Goal: Use online tool/utility: Utilize a website feature to perform a specific function

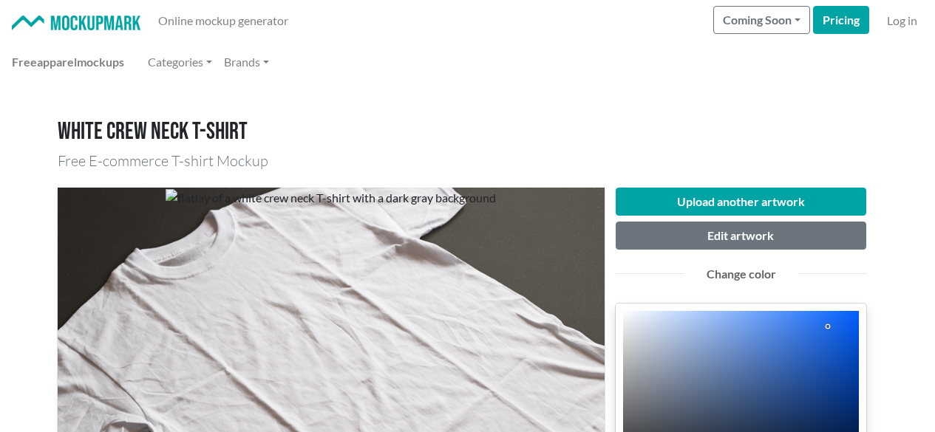
scroll to position [148, 0]
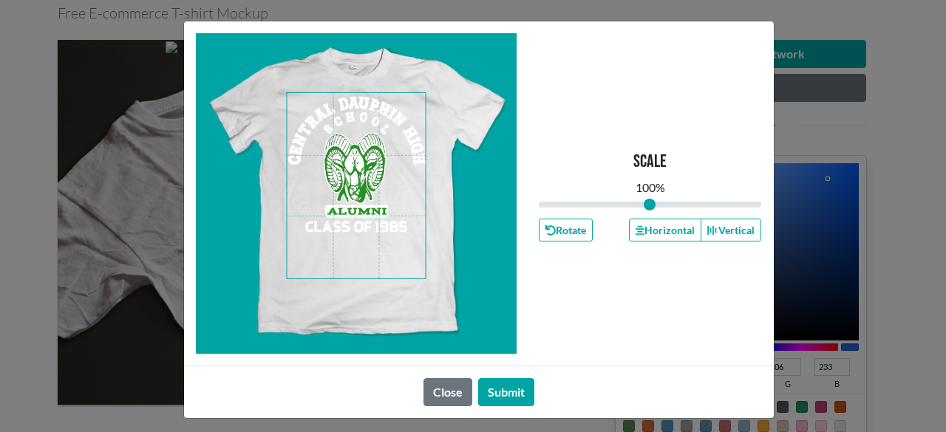
click at [361, 209] on span at bounding box center [356, 186] width 139 height 186
click at [656, 231] on button "Horizontal" at bounding box center [665, 230] width 72 height 23
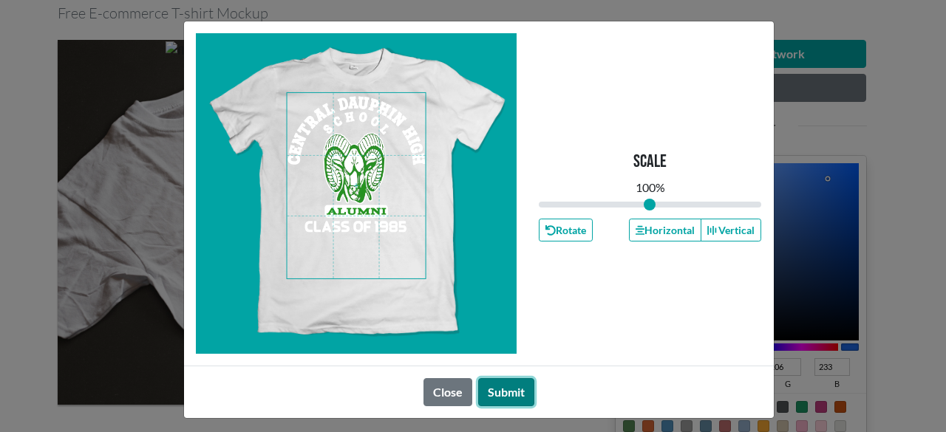
click at [503, 397] on button "Submit" at bounding box center [506, 393] width 56 height 28
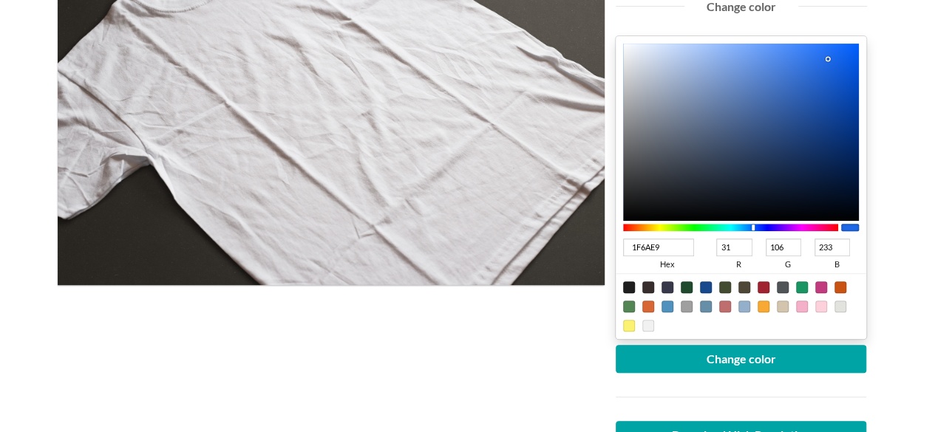
scroll to position [296, 0]
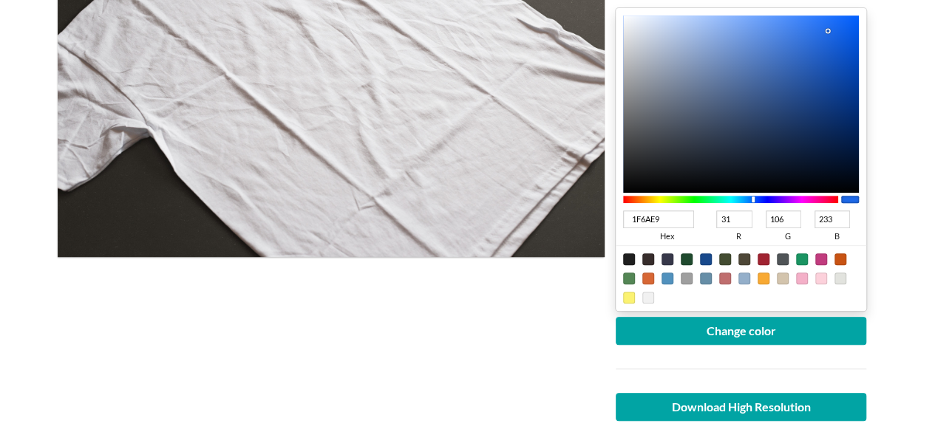
drag, startPoint x: 664, startPoint y: 221, endPoint x: 444, endPoint y: 221, distance: 219.6
click at [444, 221] on div "Upload another artwork Edit artwork Change color 1F6AE9 hex 31 r 106 g 233 b 10…" at bounding box center [468, 189] width 821 height 619
type input "0c8"
type input "0"
type input "204"
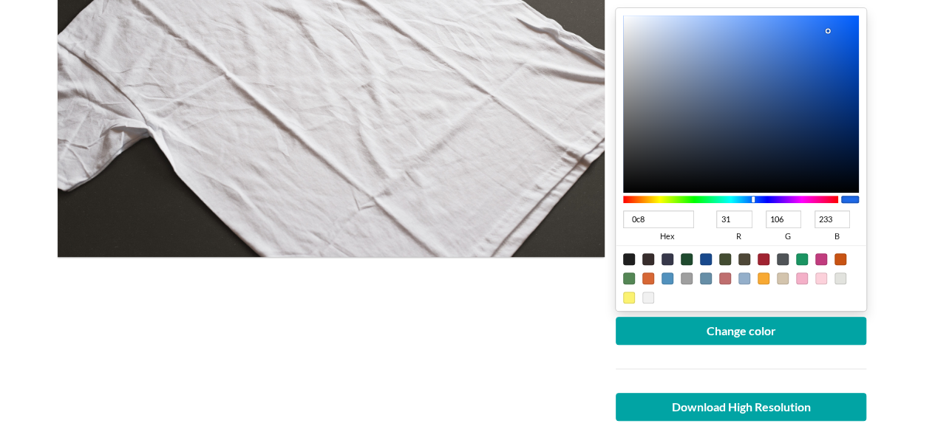
type input "136"
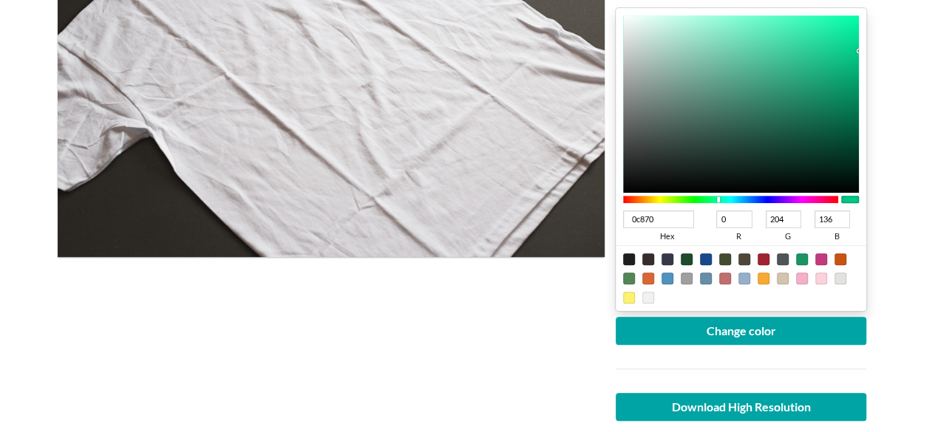
type input "0c8708"
type input "12"
type input "135"
type input "8"
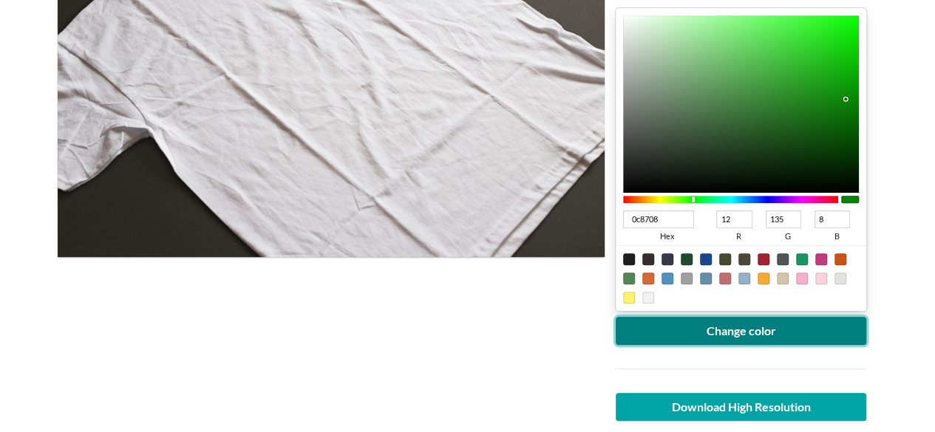
type input "0C8708"
click at [773, 335] on button "Change color" at bounding box center [741, 331] width 251 height 28
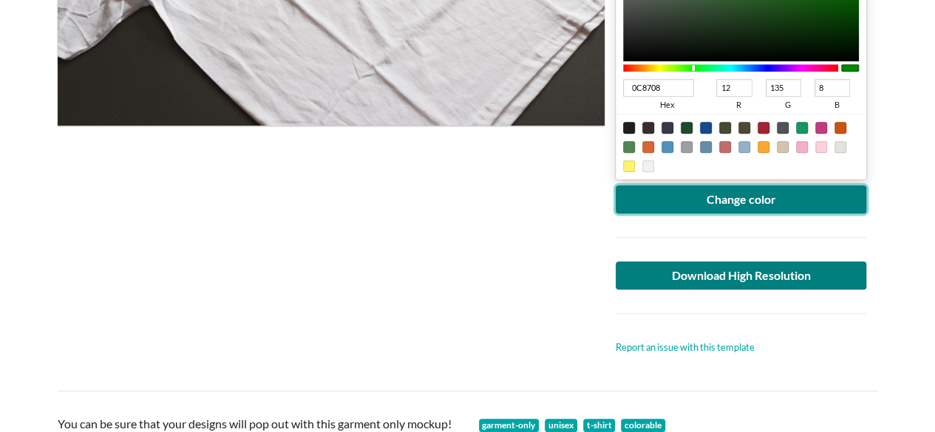
scroll to position [444, 0]
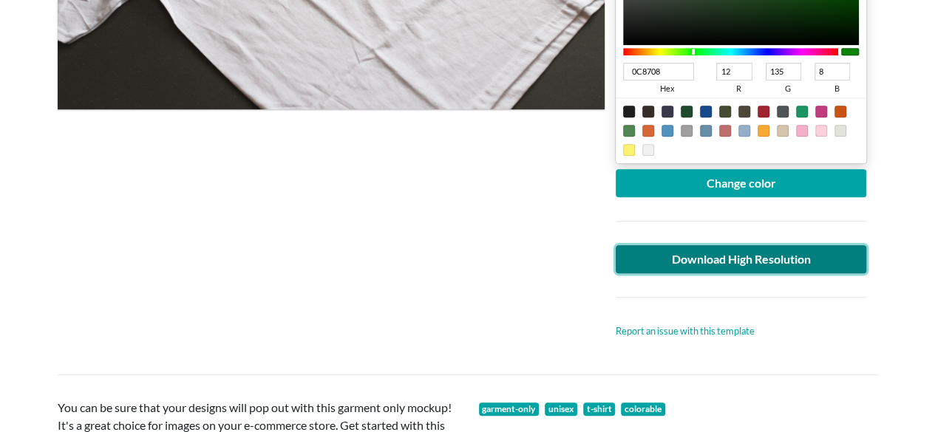
click at [763, 260] on link "Download High Resolution" at bounding box center [741, 259] width 251 height 28
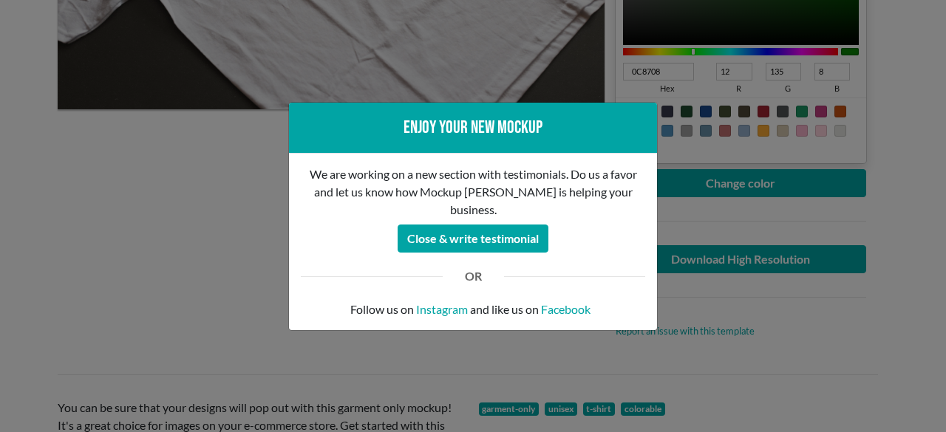
drag, startPoint x: 870, startPoint y: 308, endPoint x: 946, endPoint y: 7, distance: 309.5
click at [872, 299] on div "Enjoy your new mockup We are working on a new section with testimonials. Do us …" at bounding box center [473, 216] width 946 height 432
